Goal: Find specific page/section: Find specific page/section

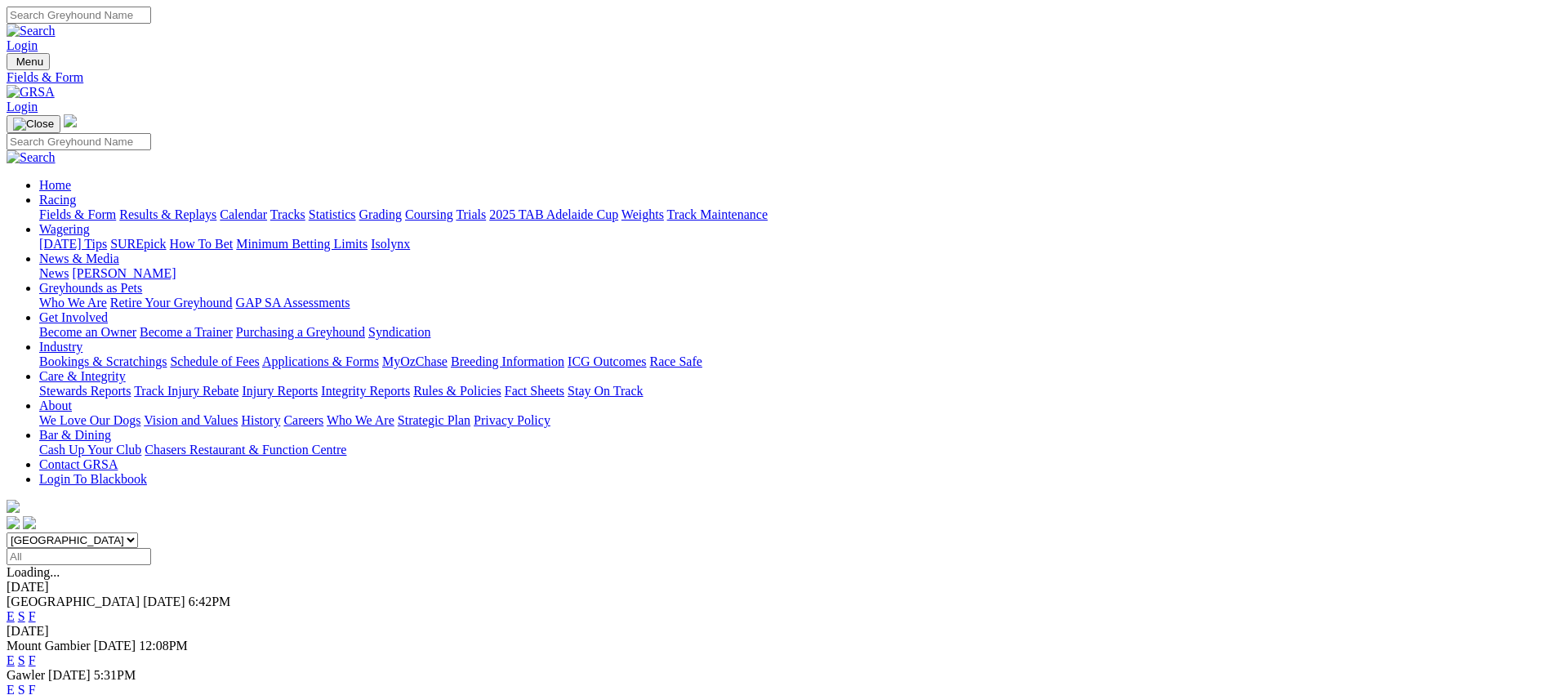
click at [116, 207] on link "Fields & Form" at bounding box center [78, 214] width 77 height 14
click at [36, 683] on link "F" at bounding box center [32, 690] width 8 height 14
